Goal: Task Accomplishment & Management: Manage account settings

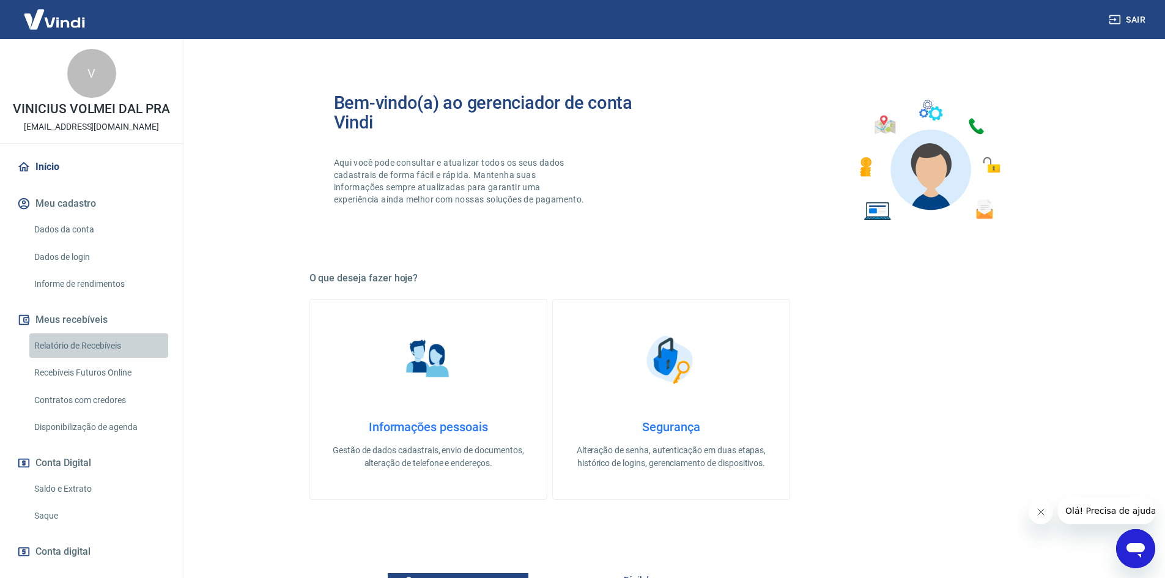
drag, startPoint x: 106, startPoint y: 364, endPoint x: 201, endPoint y: 407, distance: 103.7
click at [106, 358] on link "Relatório de Recebíveis" at bounding box center [98, 345] width 139 height 25
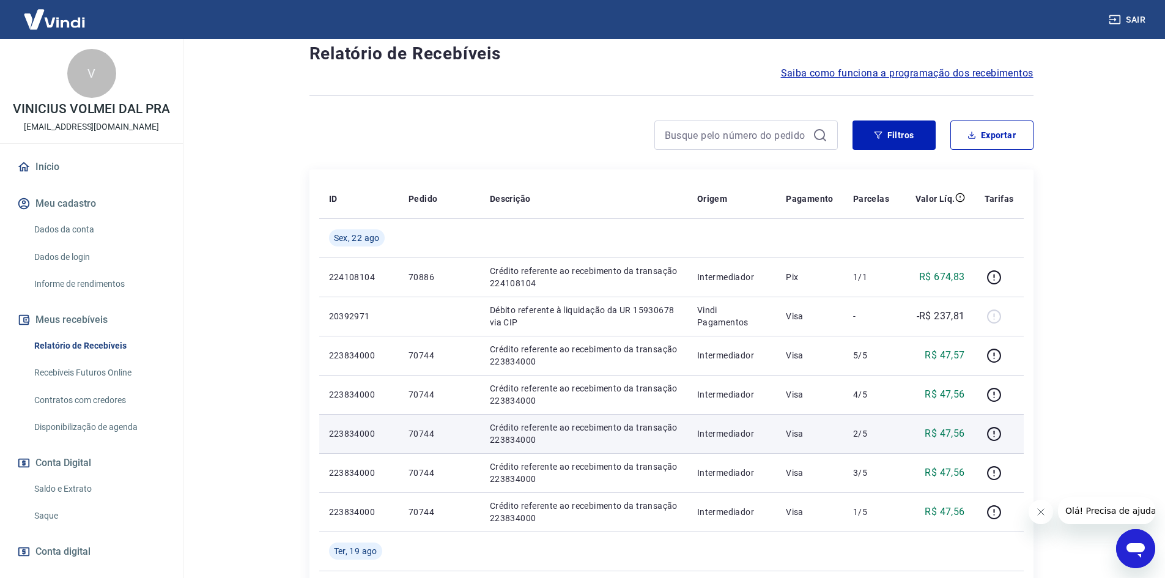
scroll to position [122, 0]
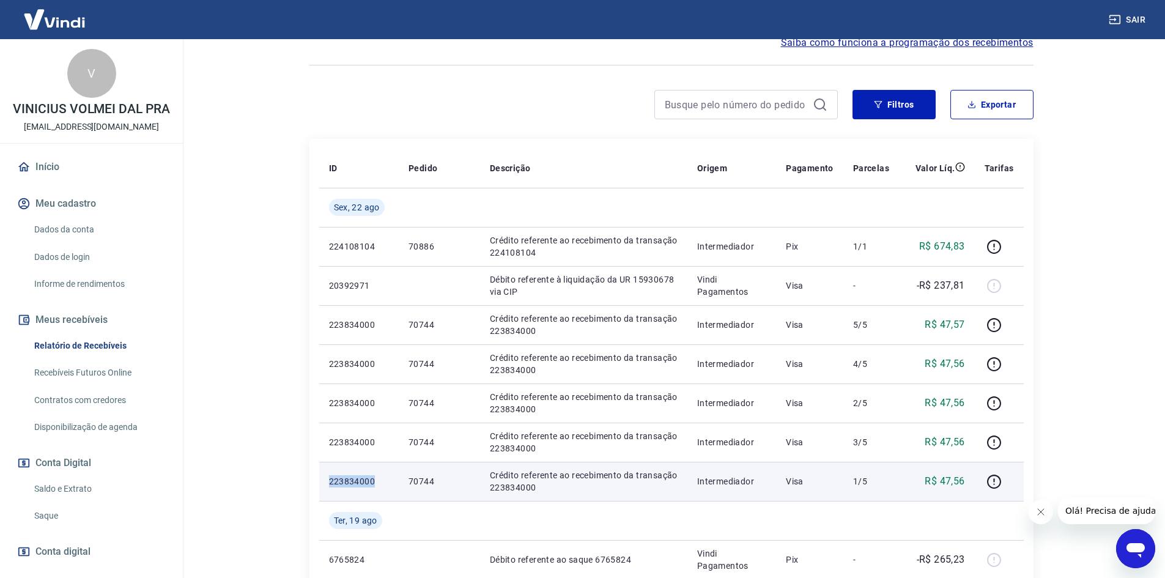
drag, startPoint x: 321, startPoint y: 481, endPoint x: 376, endPoint y: 483, distance: 55.1
click at [376, 483] on td "223834000" at bounding box center [358, 481] width 79 height 39
copy p "223834000"
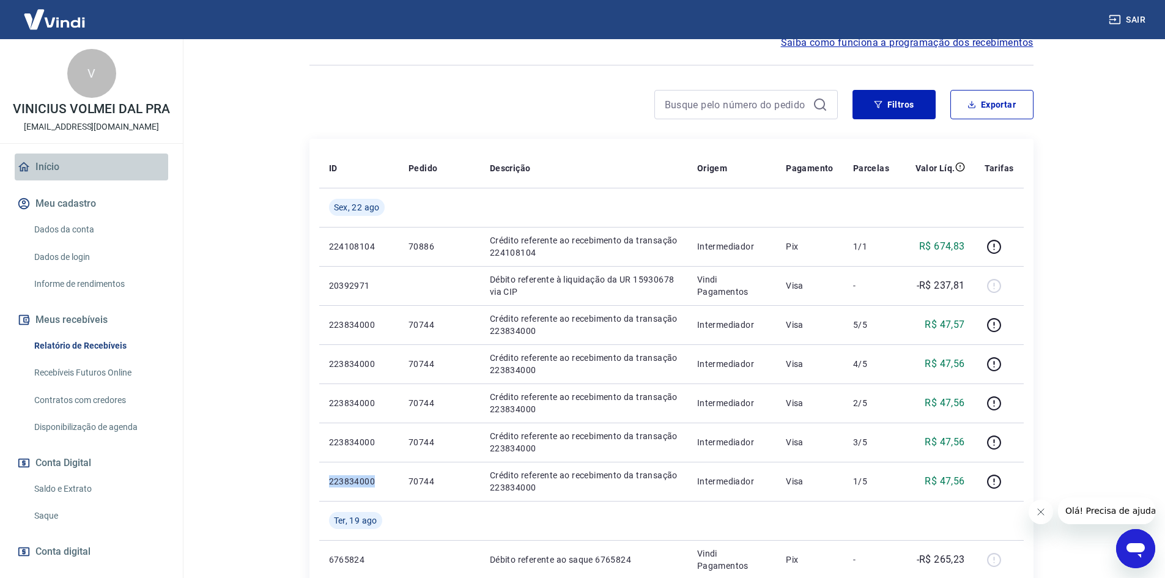
click at [96, 177] on link "Início" at bounding box center [91, 166] width 153 height 27
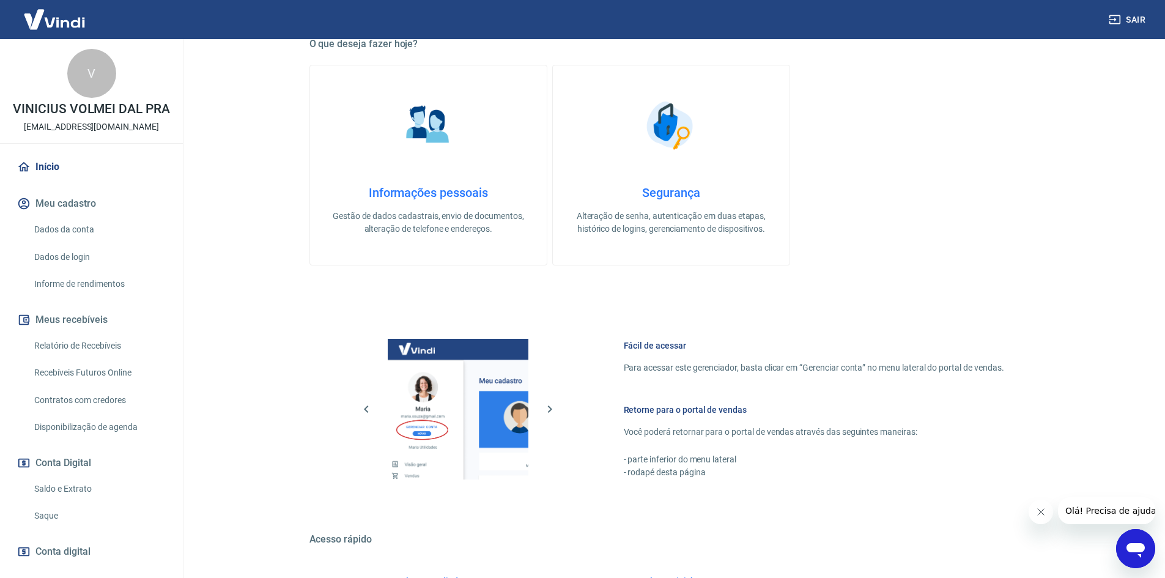
scroll to position [375, 0]
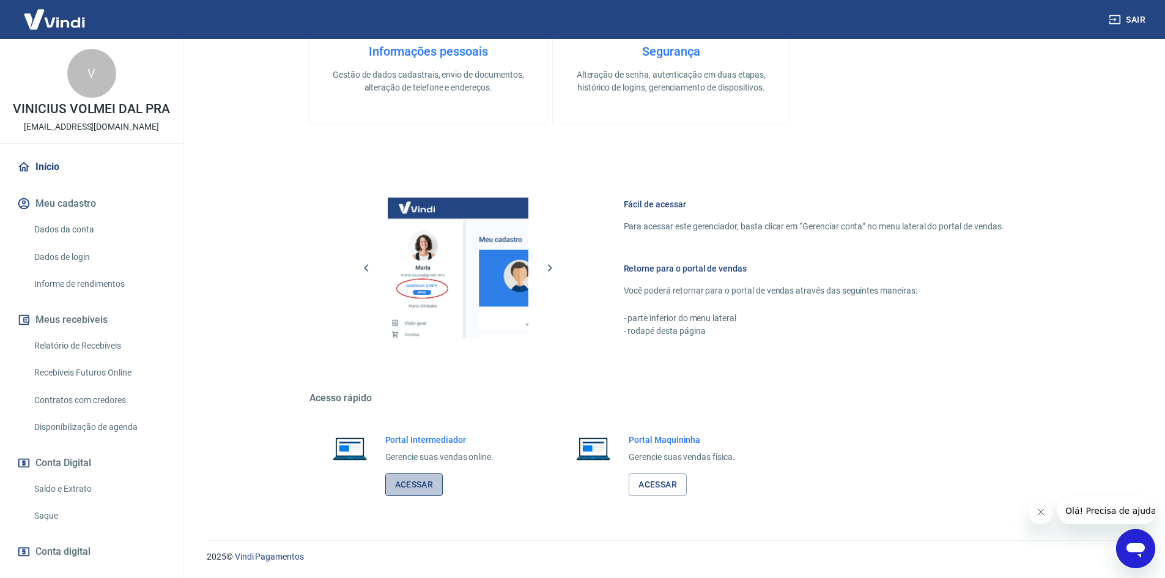
click at [425, 485] on link "Acessar" at bounding box center [414, 484] width 58 height 23
click at [101, 358] on link "Relatório de Recebíveis" at bounding box center [98, 345] width 139 height 25
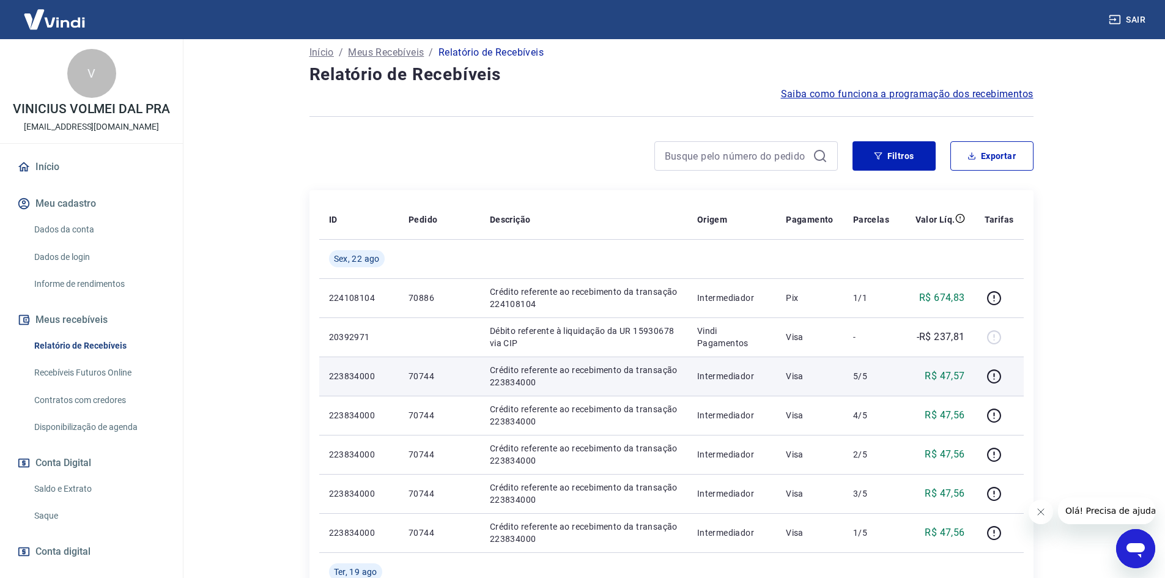
scroll to position [61, 0]
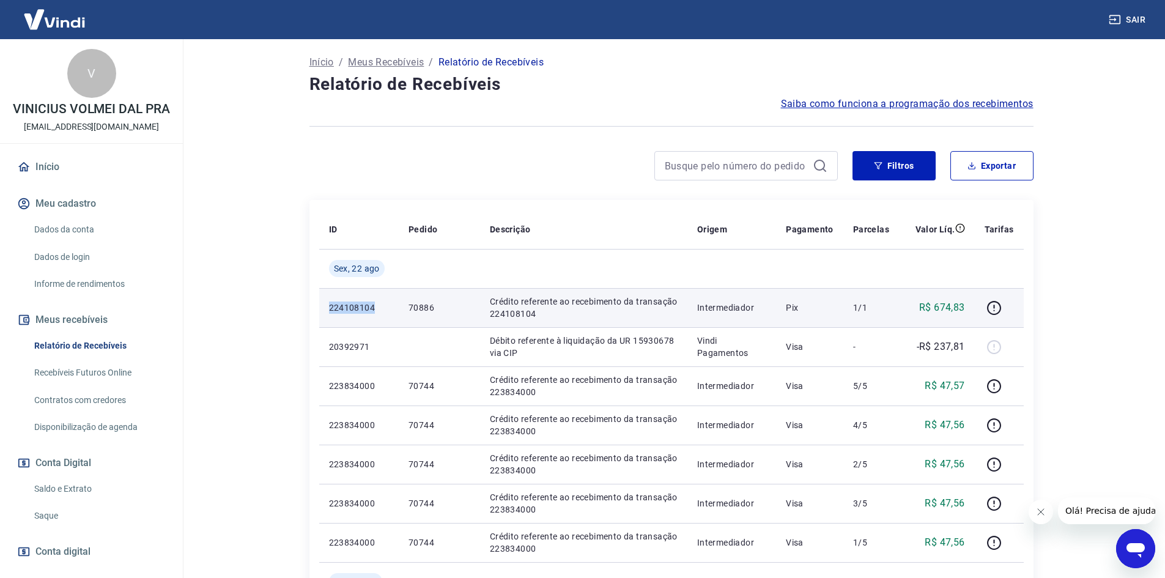
drag, startPoint x: 322, startPoint y: 309, endPoint x: 387, endPoint y: 318, distance: 66.1
click at [387, 318] on td "224108104" at bounding box center [358, 307] width 79 height 39
copy p "224108104"
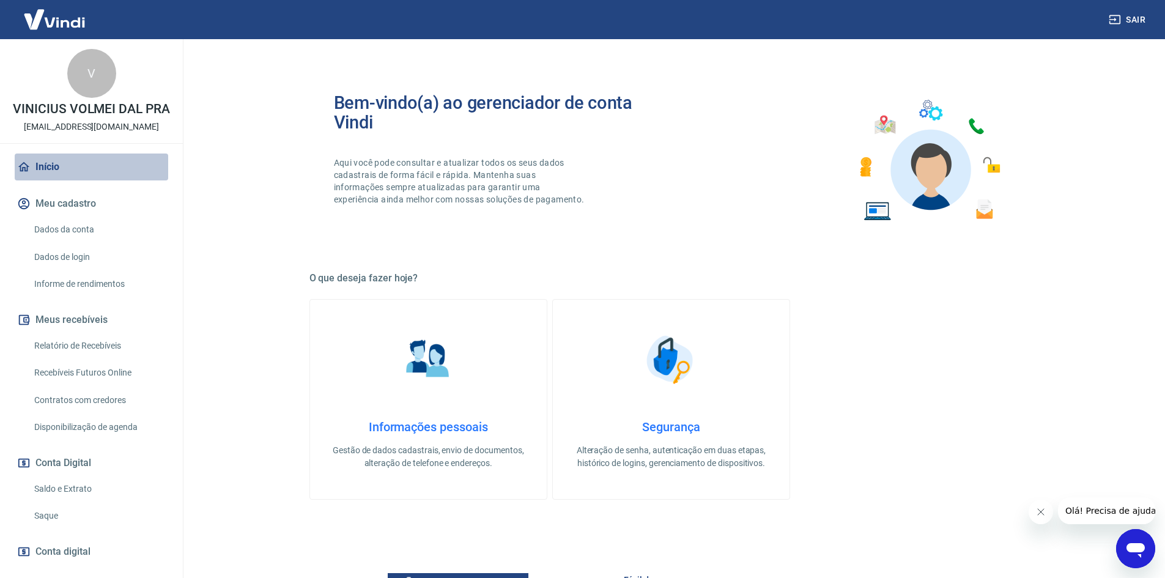
click at [111, 180] on link "Início" at bounding box center [91, 166] width 153 height 27
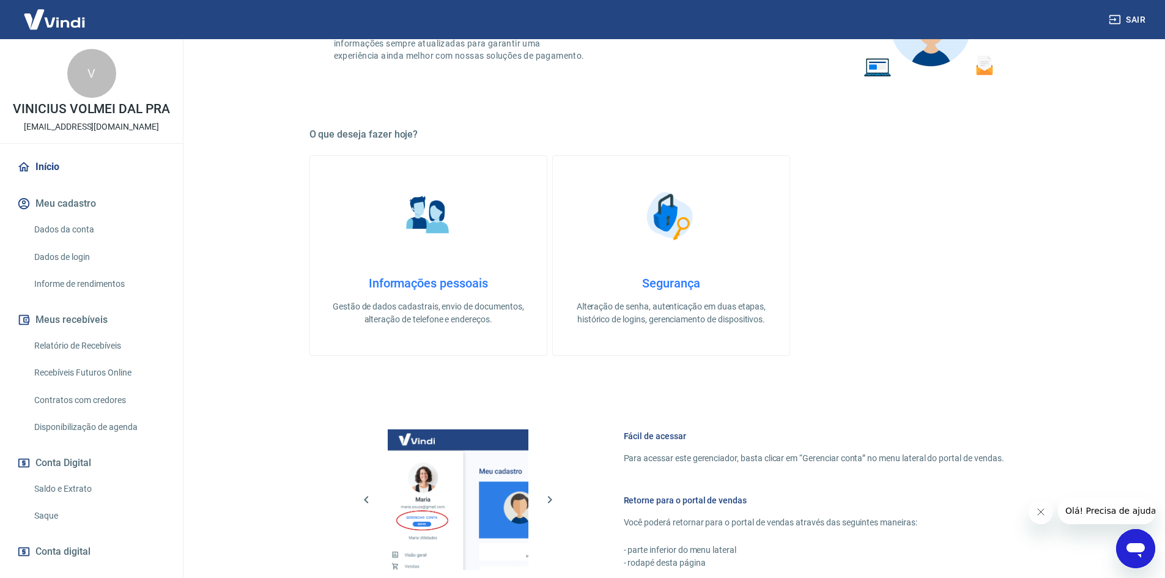
scroll to position [375, 0]
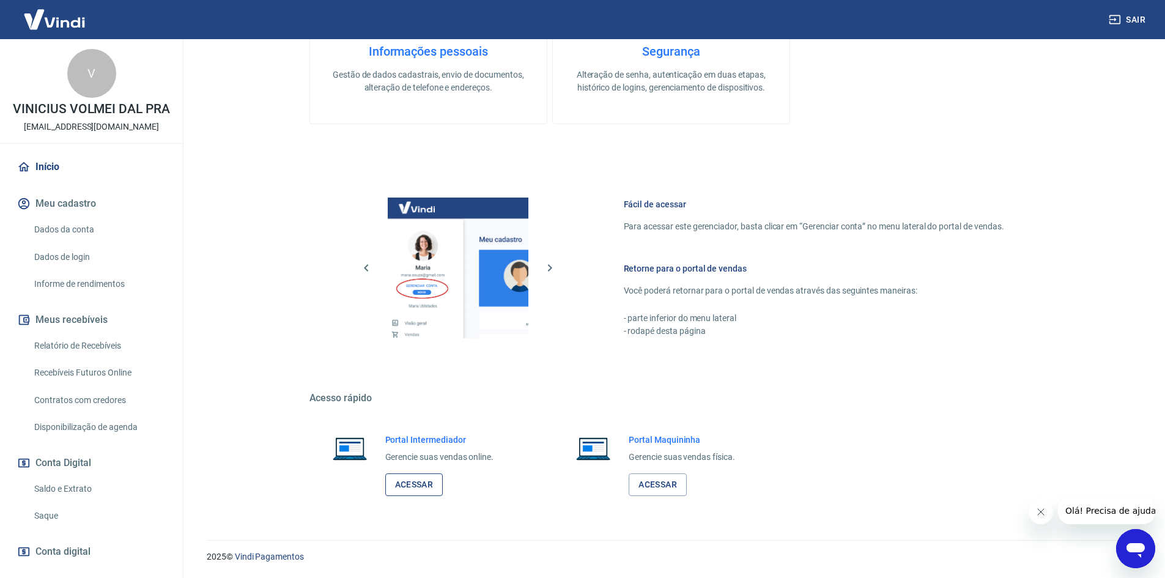
click at [438, 482] on link "Acessar" at bounding box center [414, 484] width 58 height 23
